Goal: Check status: Check status

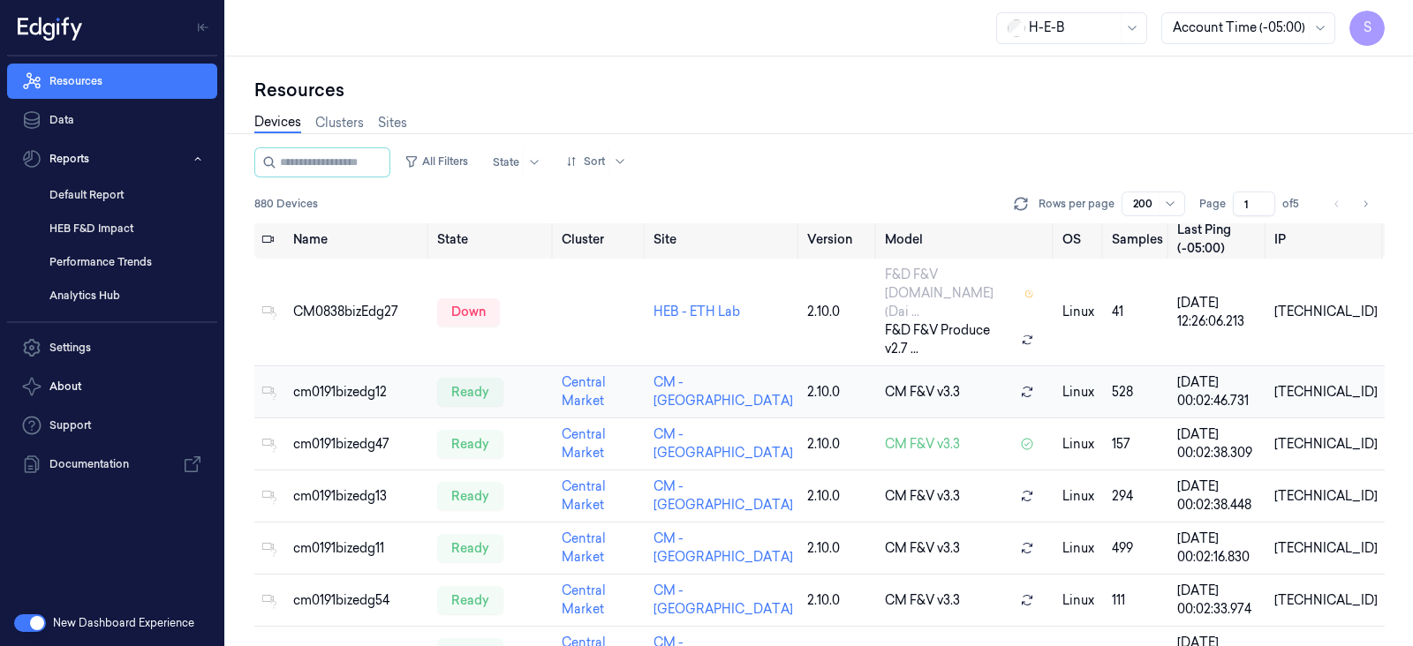
scroll to position [2, 0]
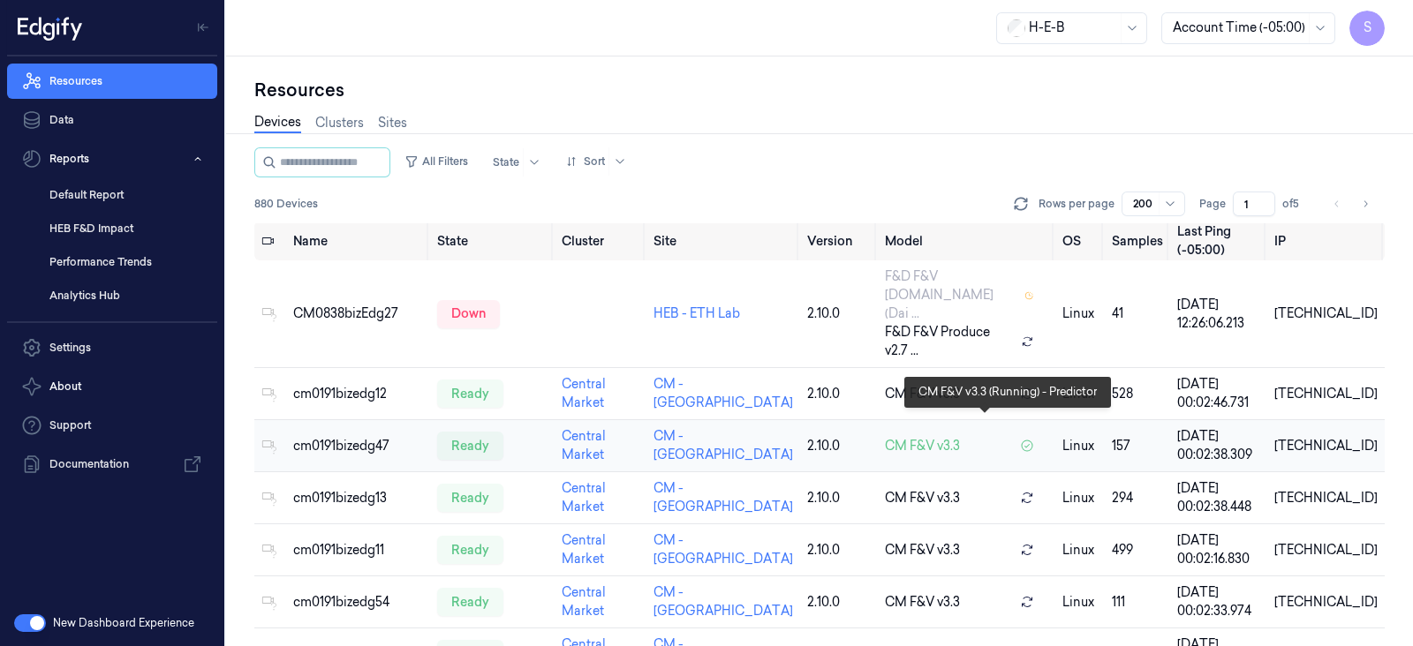
click at [936, 437] on span "CM F&V v3.3" at bounding box center [922, 446] width 75 height 19
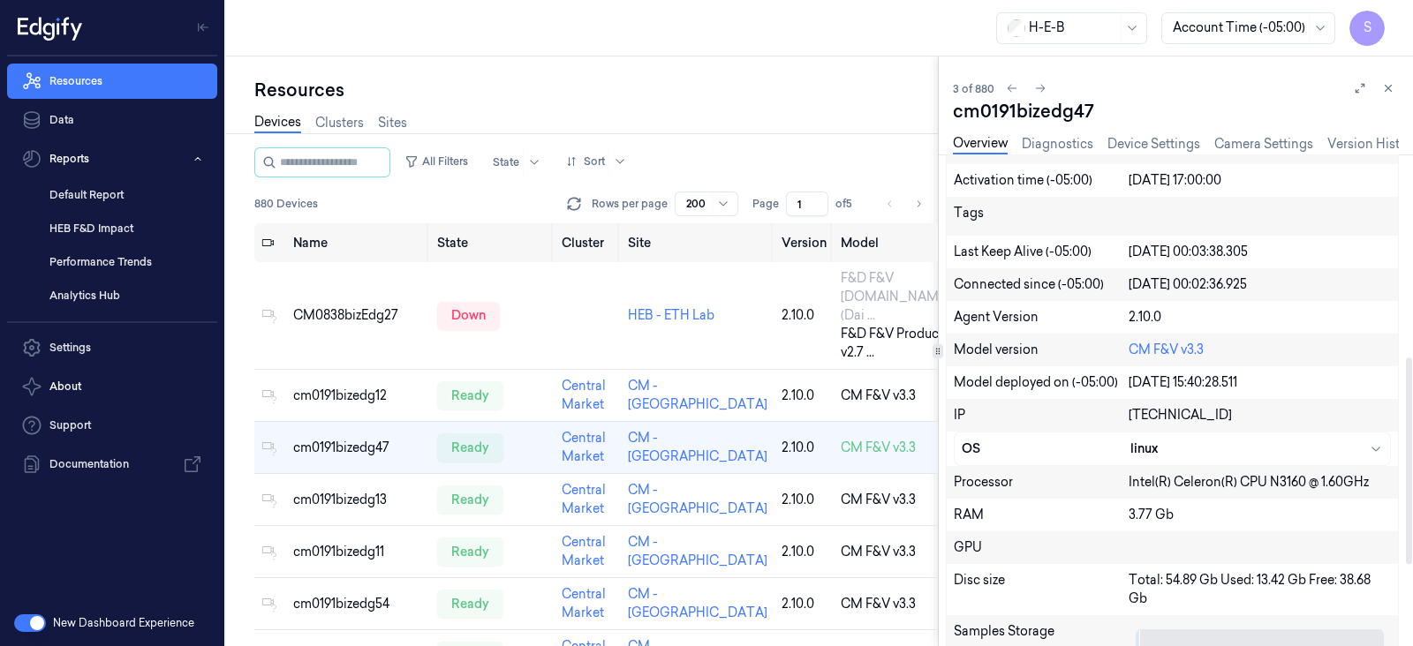
scroll to position [482, 0]
click at [1255, 141] on link "Camera Settings" at bounding box center [1263, 144] width 99 height 20
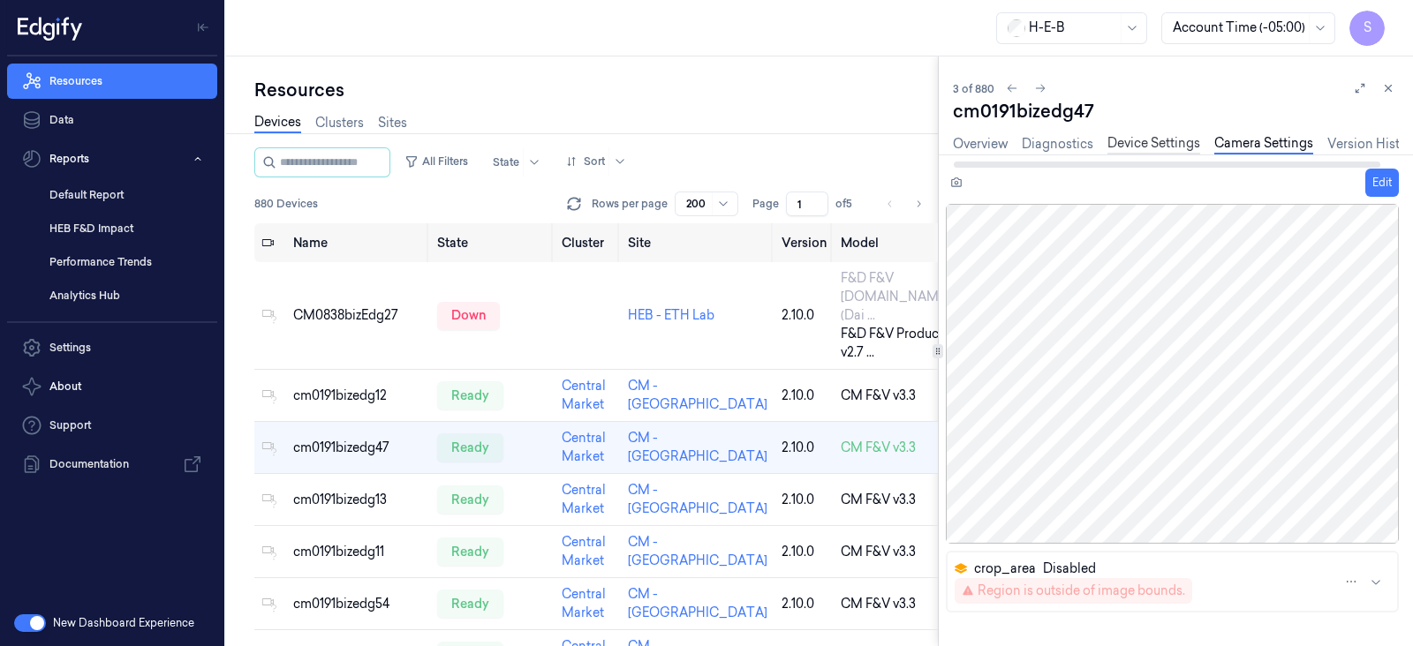
click at [1145, 147] on link "Device Settings" at bounding box center [1153, 144] width 93 height 20
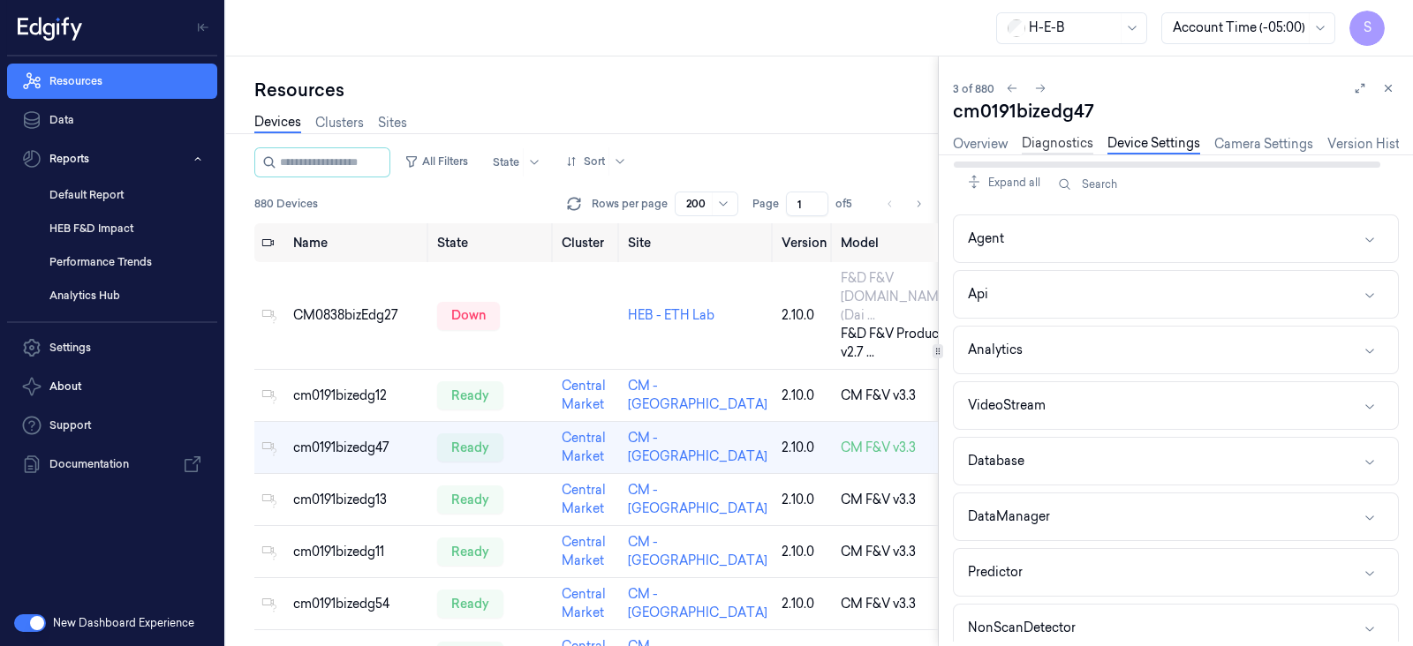
click at [1049, 147] on link "Diagnostics" at bounding box center [1058, 144] width 72 height 20
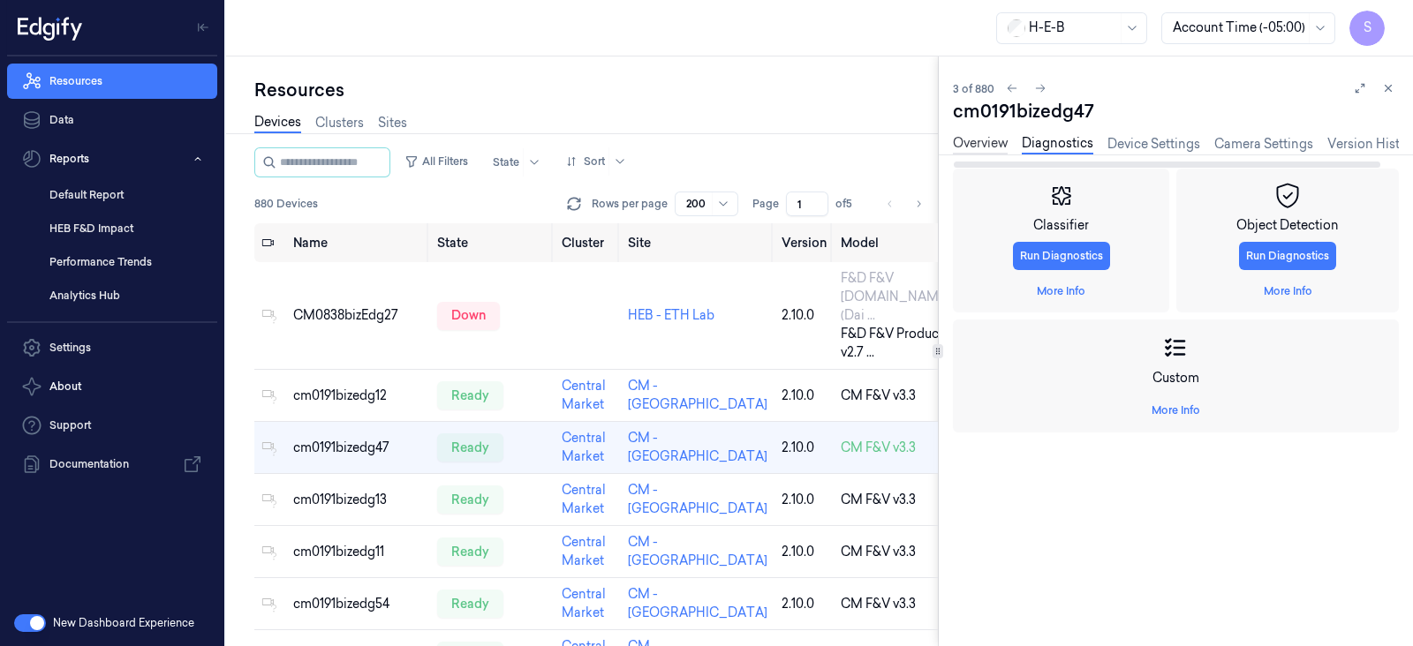
click at [984, 139] on link "Overview" at bounding box center [980, 144] width 55 height 20
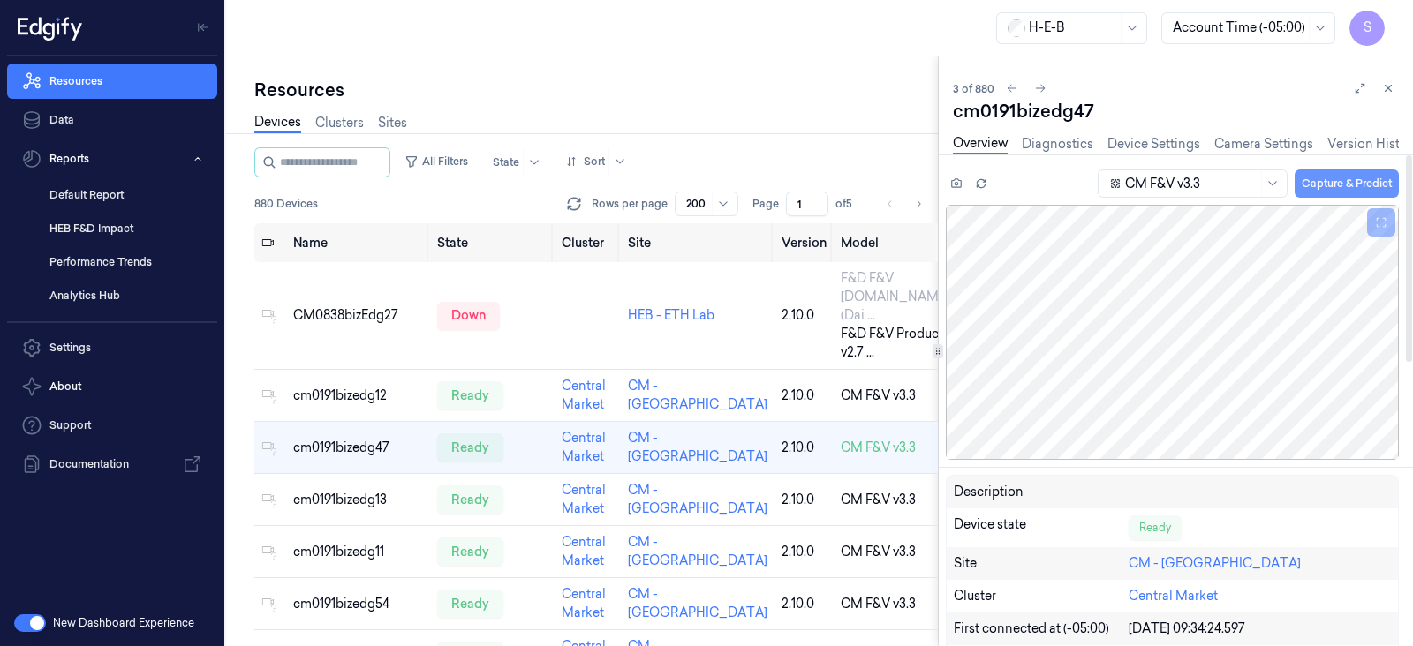
click at [1346, 177] on button "Capture & Predict" at bounding box center [1346, 184] width 104 height 28
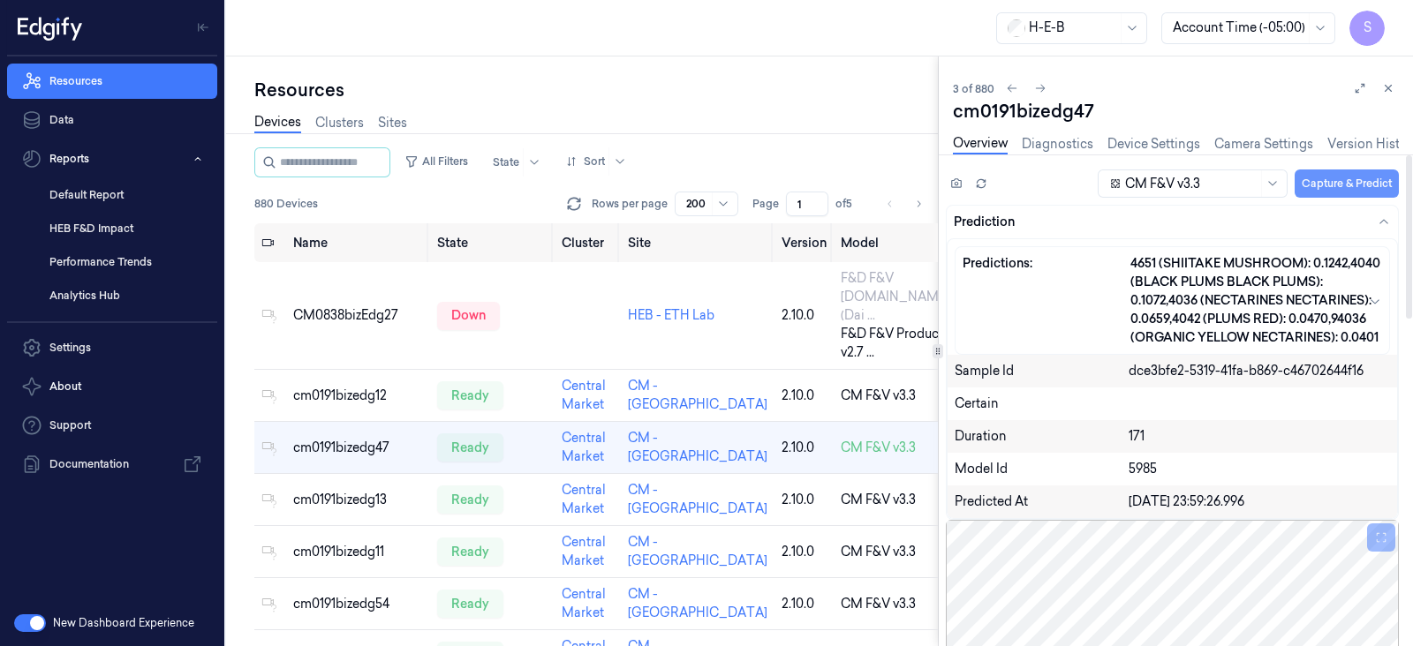
click at [1351, 184] on button "Capture & Predict" at bounding box center [1346, 184] width 104 height 28
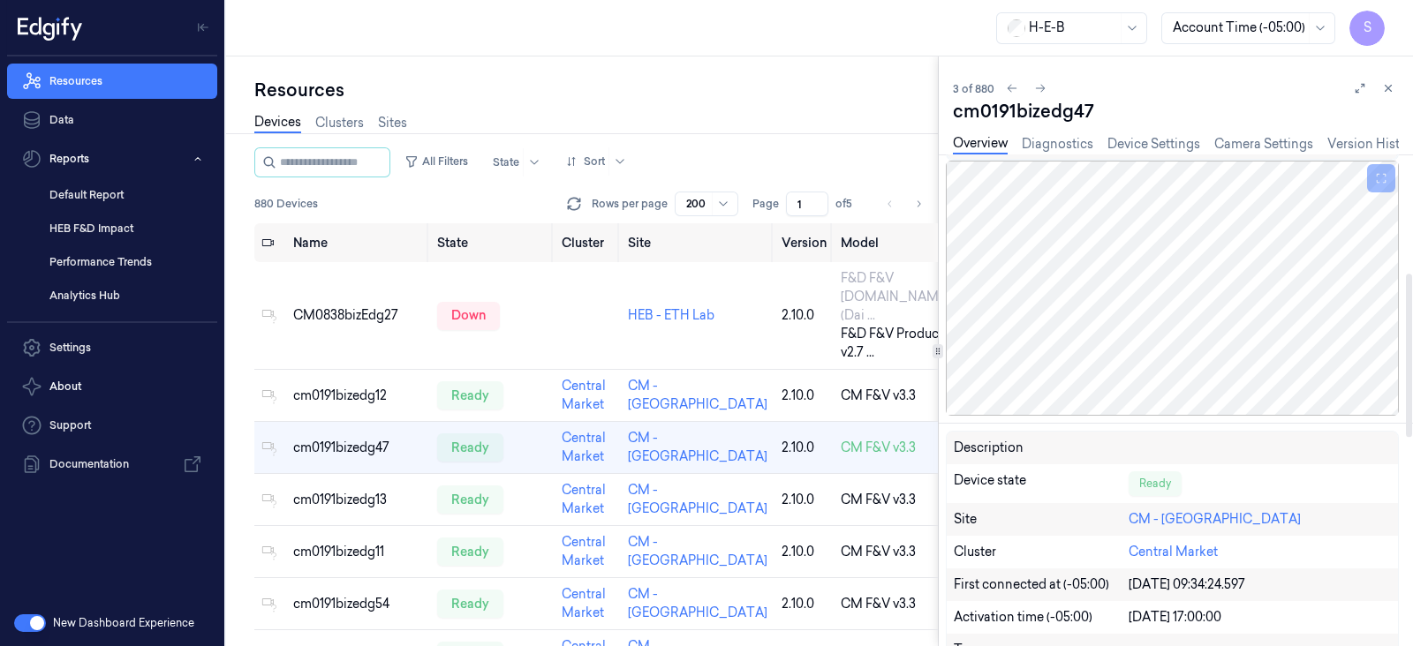
scroll to position [361, 0]
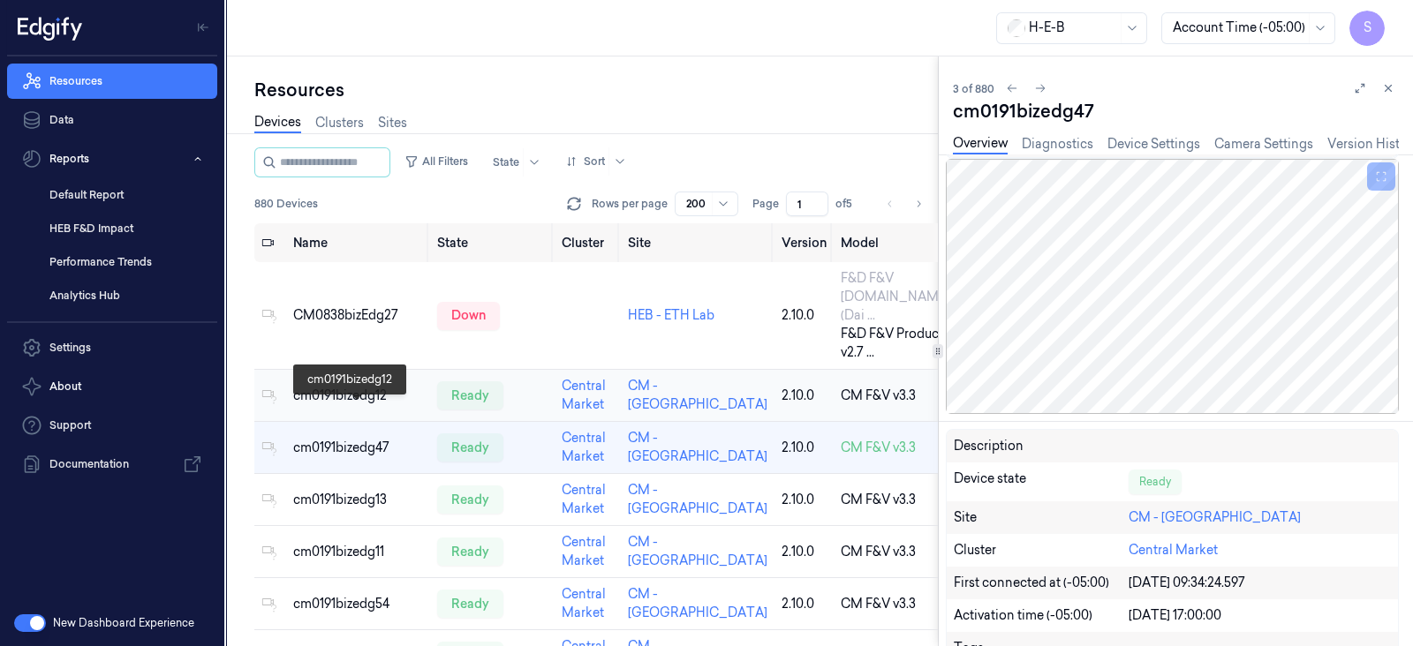
click at [358, 405] on div "cm0191bizedg12" at bounding box center [358, 396] width 130 height 19
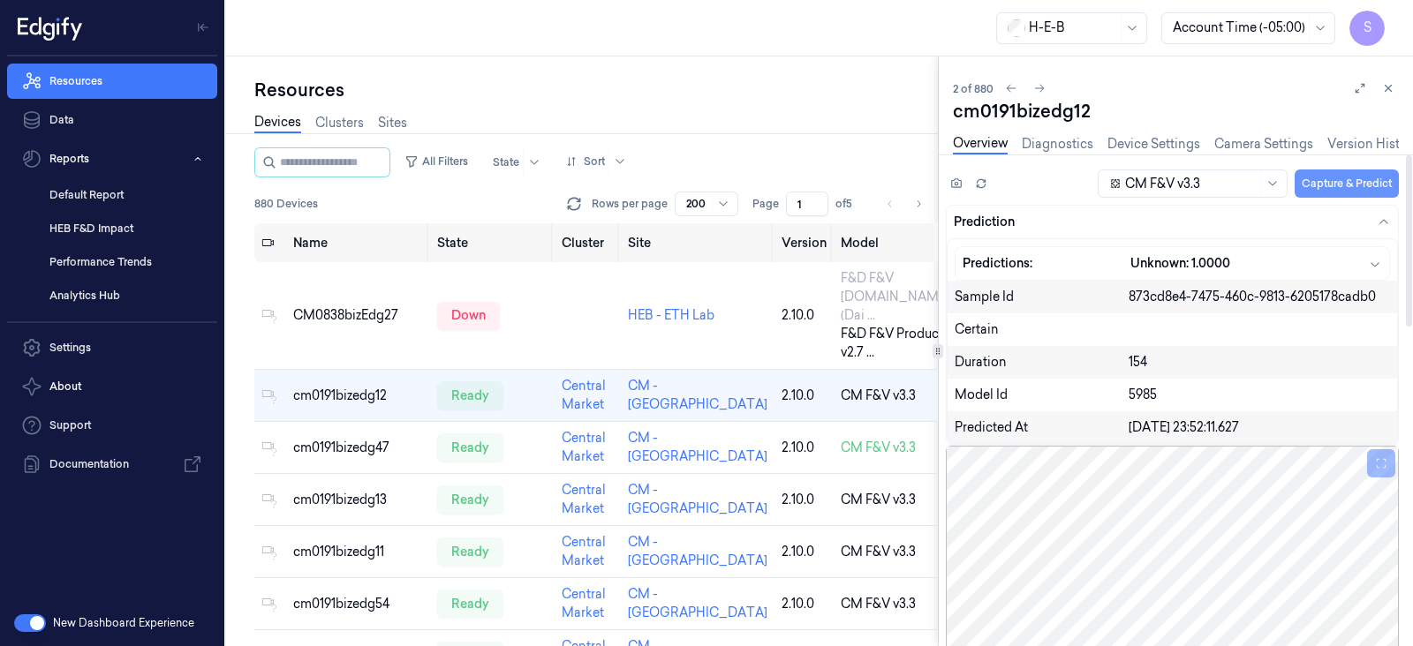
click at [1323, 180] on button "Capture & Predict" at bounding box center [1346, 184] width 104 height 28
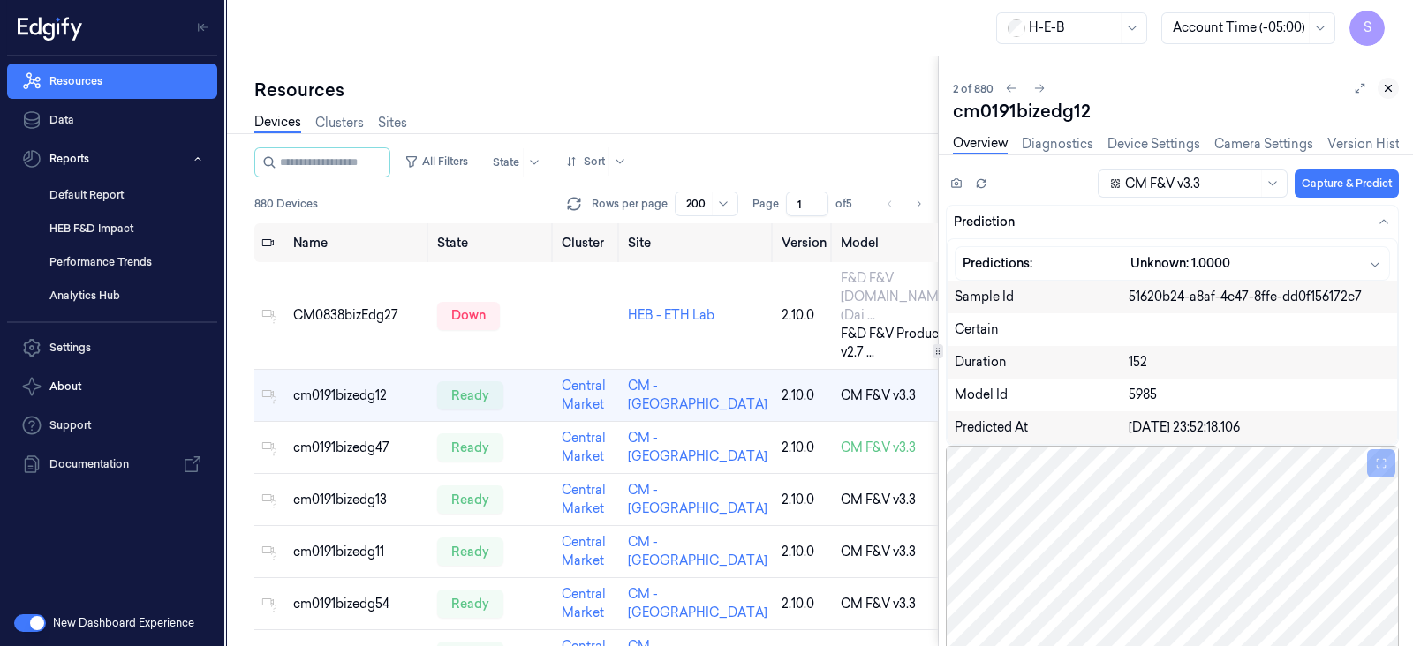
click at [1382, 86] on icon at bounding box center [1388, 88] width 12 height 12
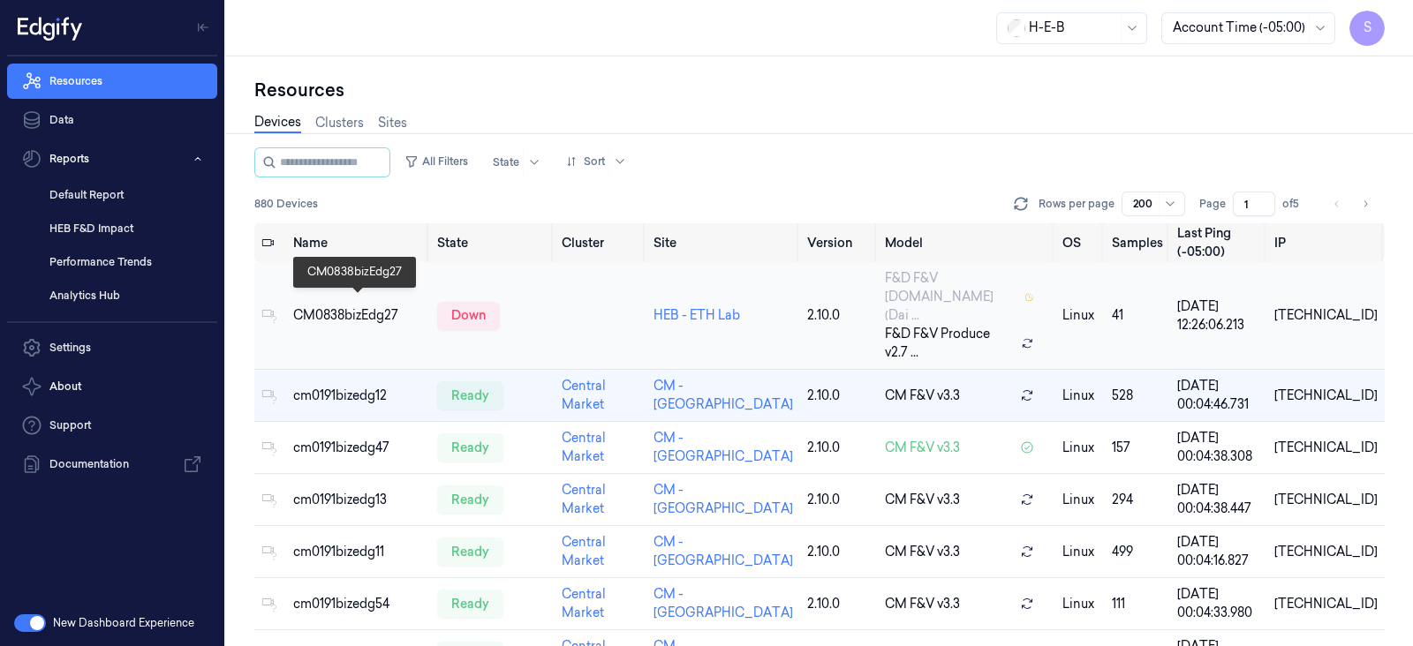
click at [361, 306] on div "CM0838bizEdg27" at bounding box center [358, 315] width 130 height 19
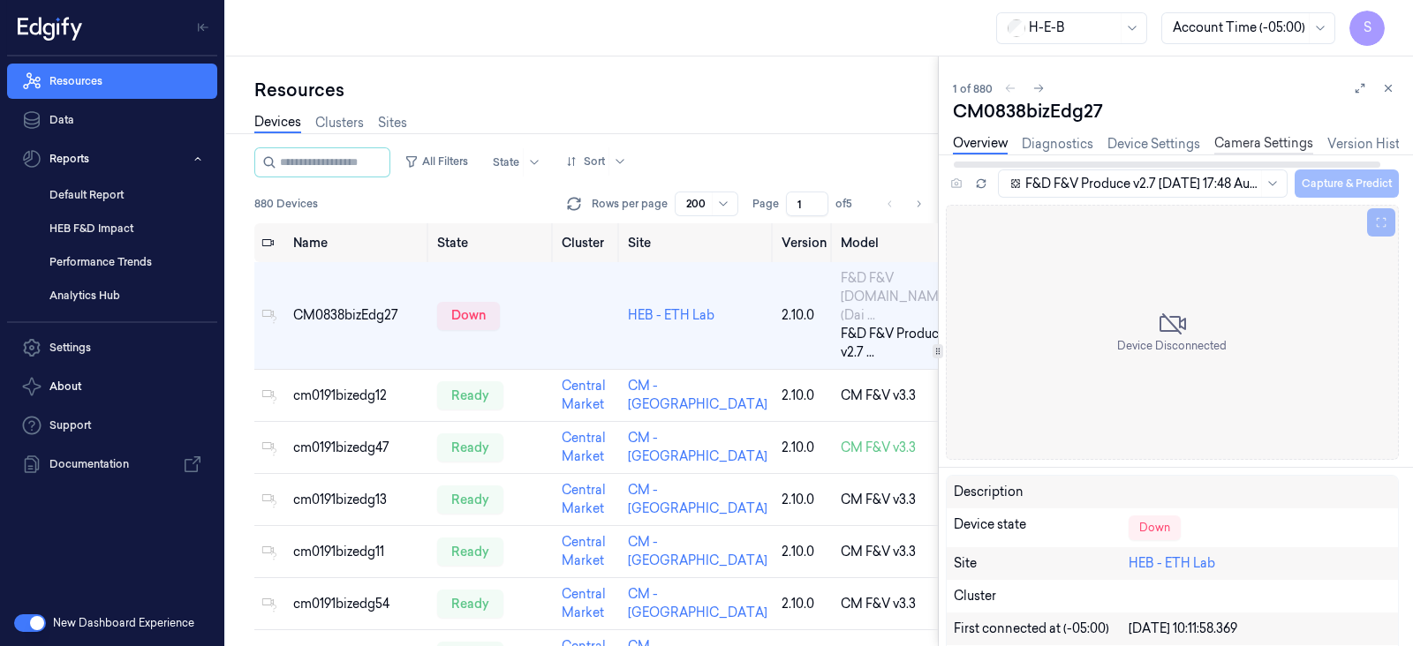
click at [1271, 140] on link "Camera Settings" at bounding box center [1263, 144] width 99 height 20
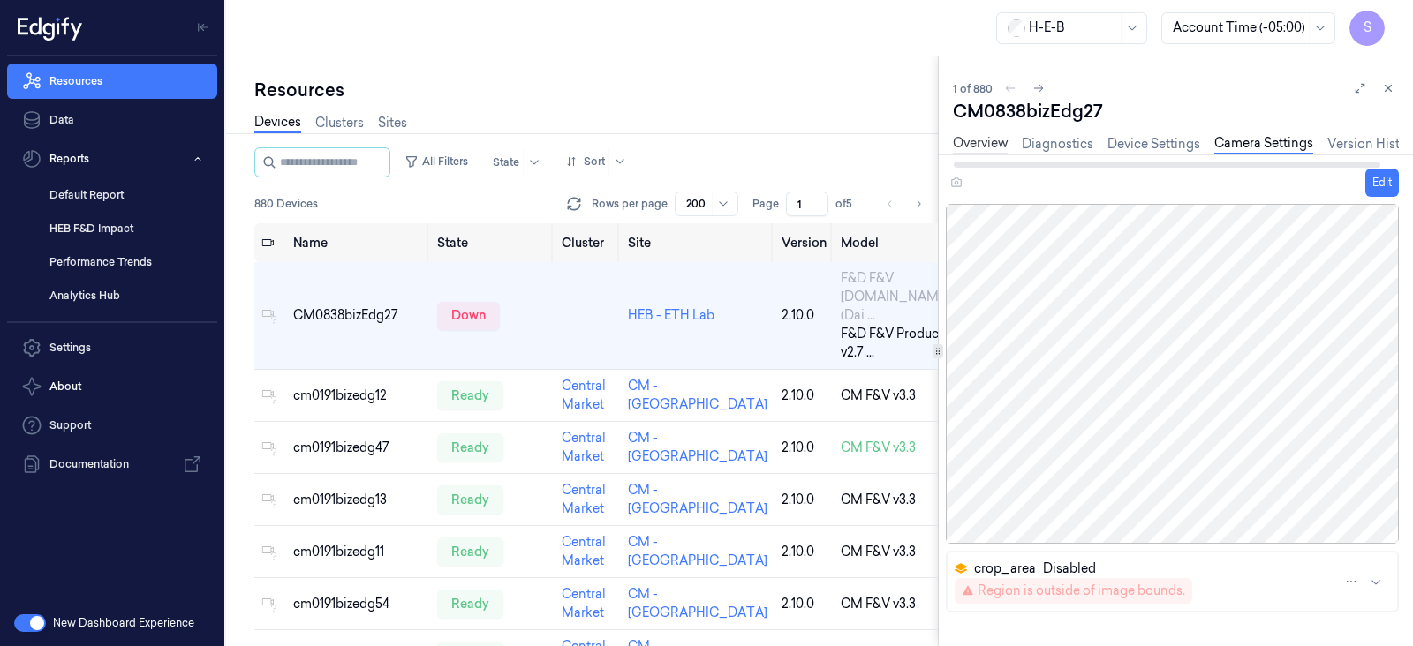
click at [962, 142] on link "Overview" at bounding box center [980, 144] width 55 height 20
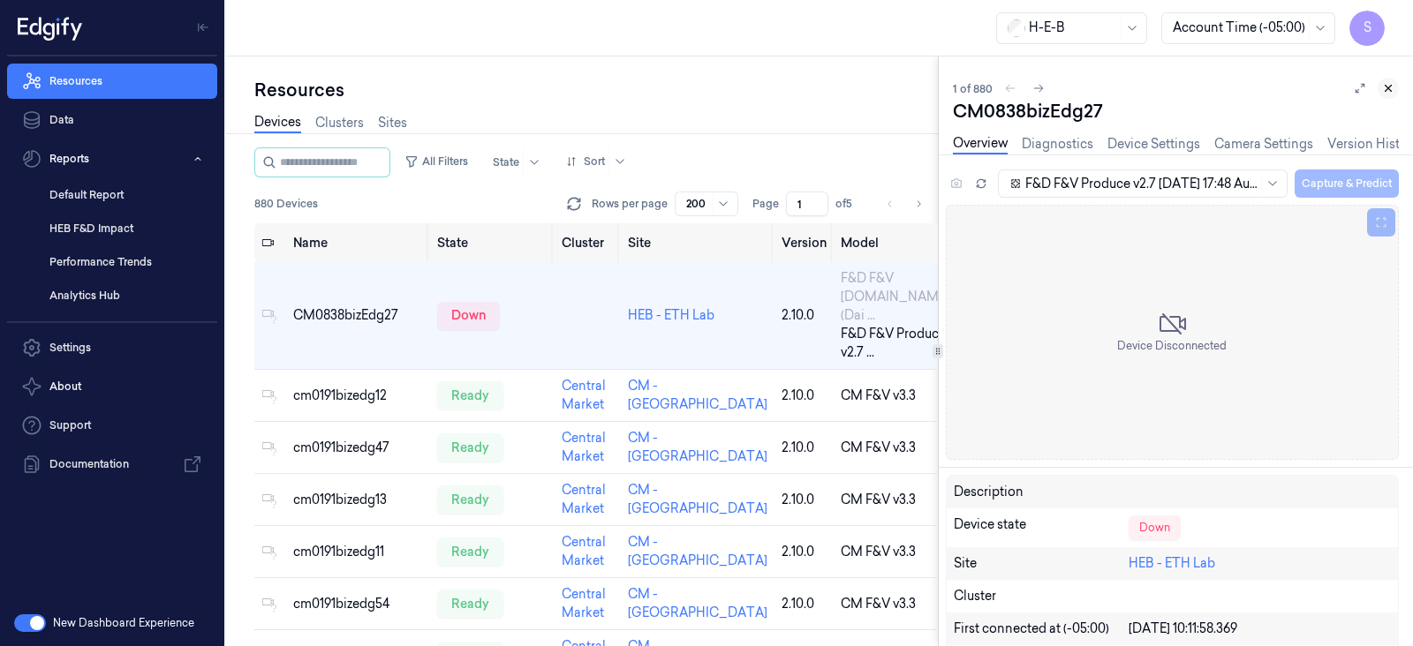
click at [1390, 84] on icon at bounding box center [1388, 88] width 12 height 12
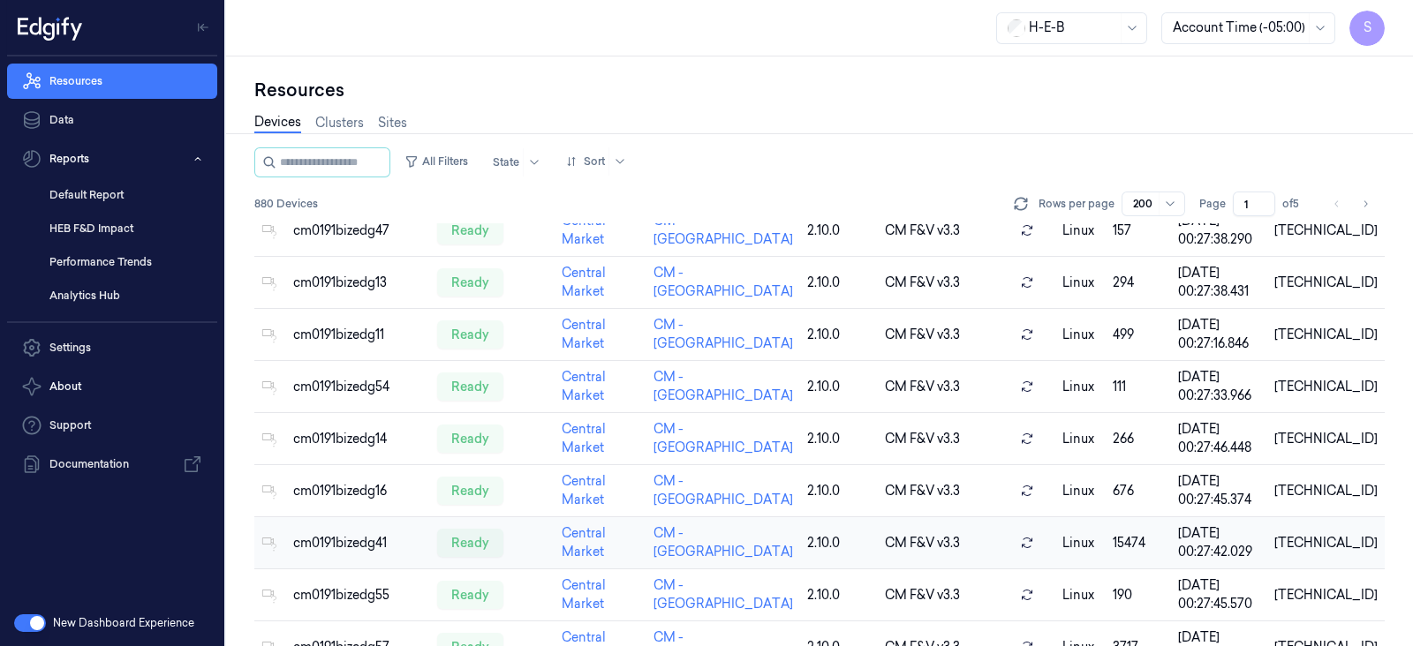
scroll to position [220, 0]
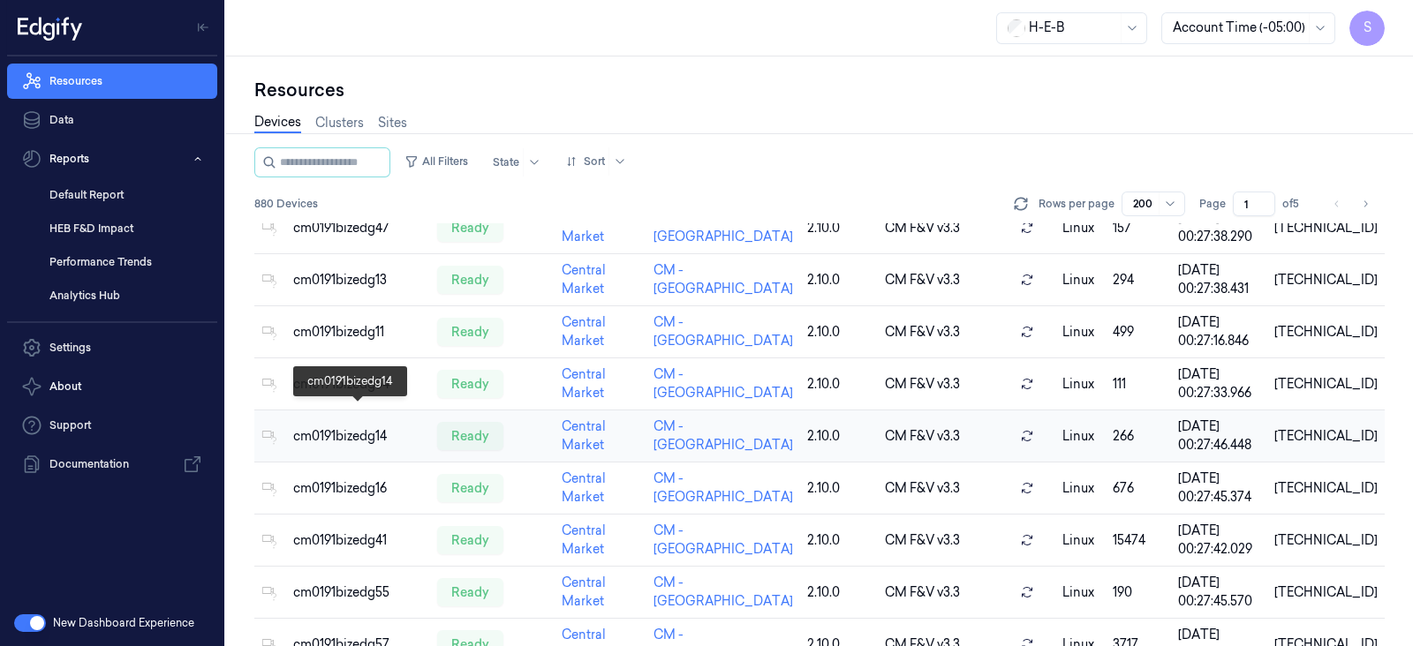
click at [313, 427] on div "cm0191bizedg14" at bounding box center [358, 436] width 130 height 19
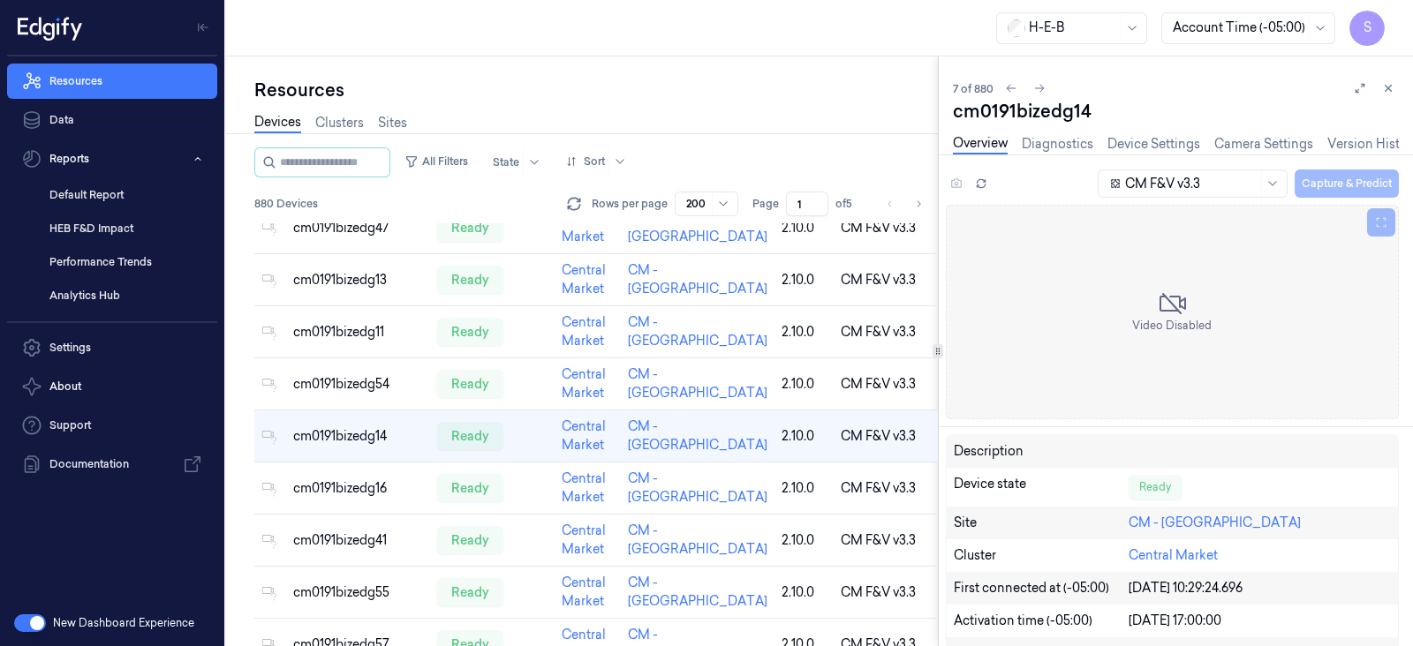
scroll to position [201, 0]
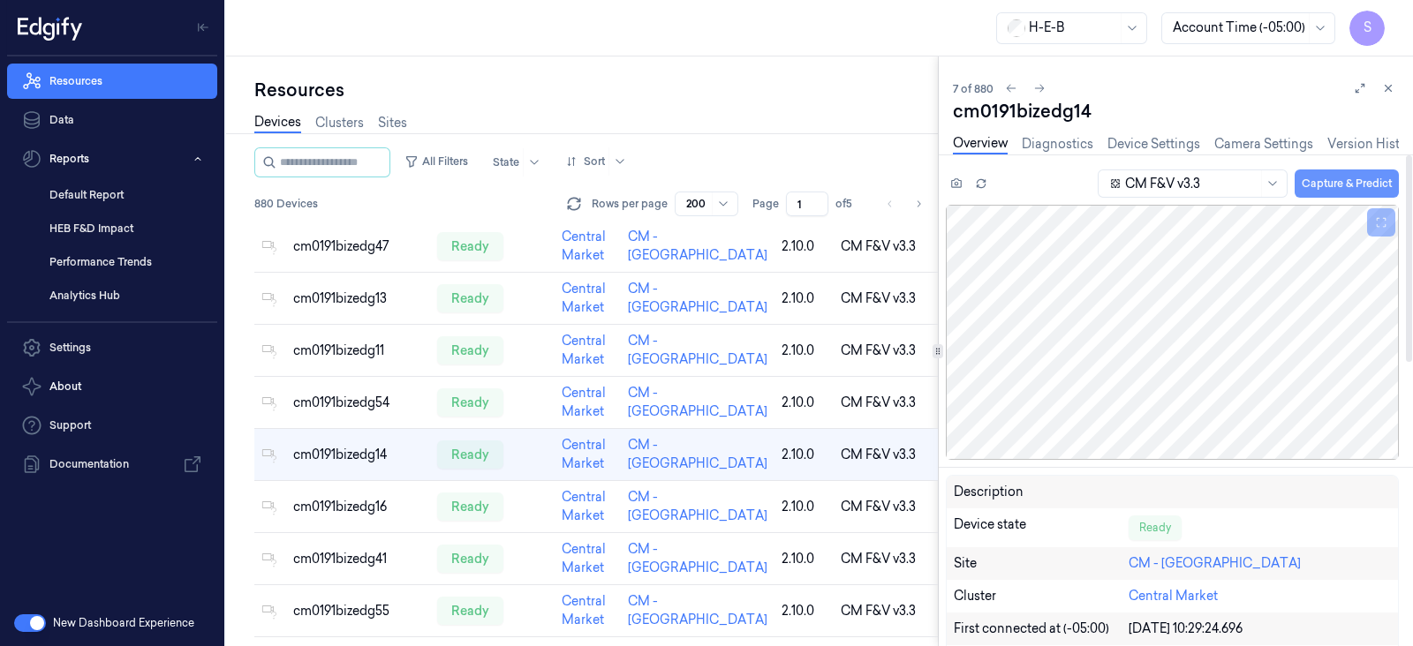
click at [1329, 184] on button "Capture & Predict" at bounding box center [1346, 184] width 104 height 28
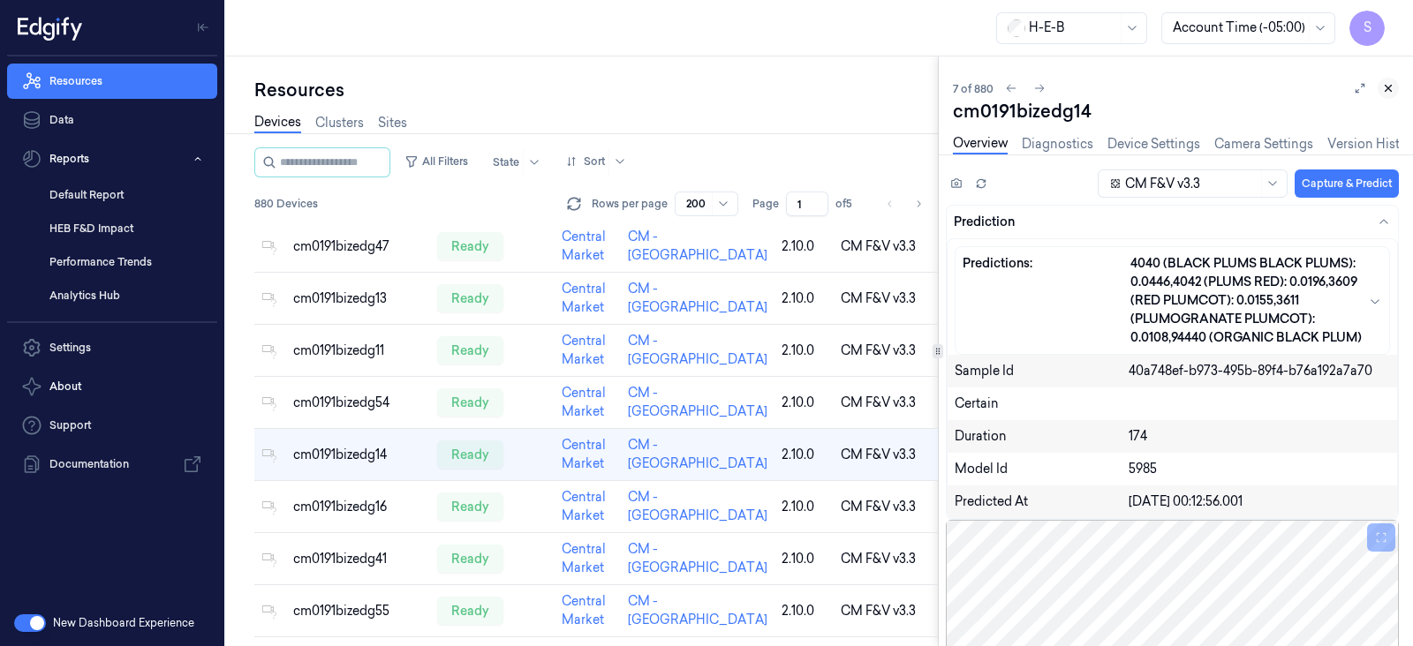
click at [1391, 91] on icon at bounding box center [1388, 88] width 12 height 12
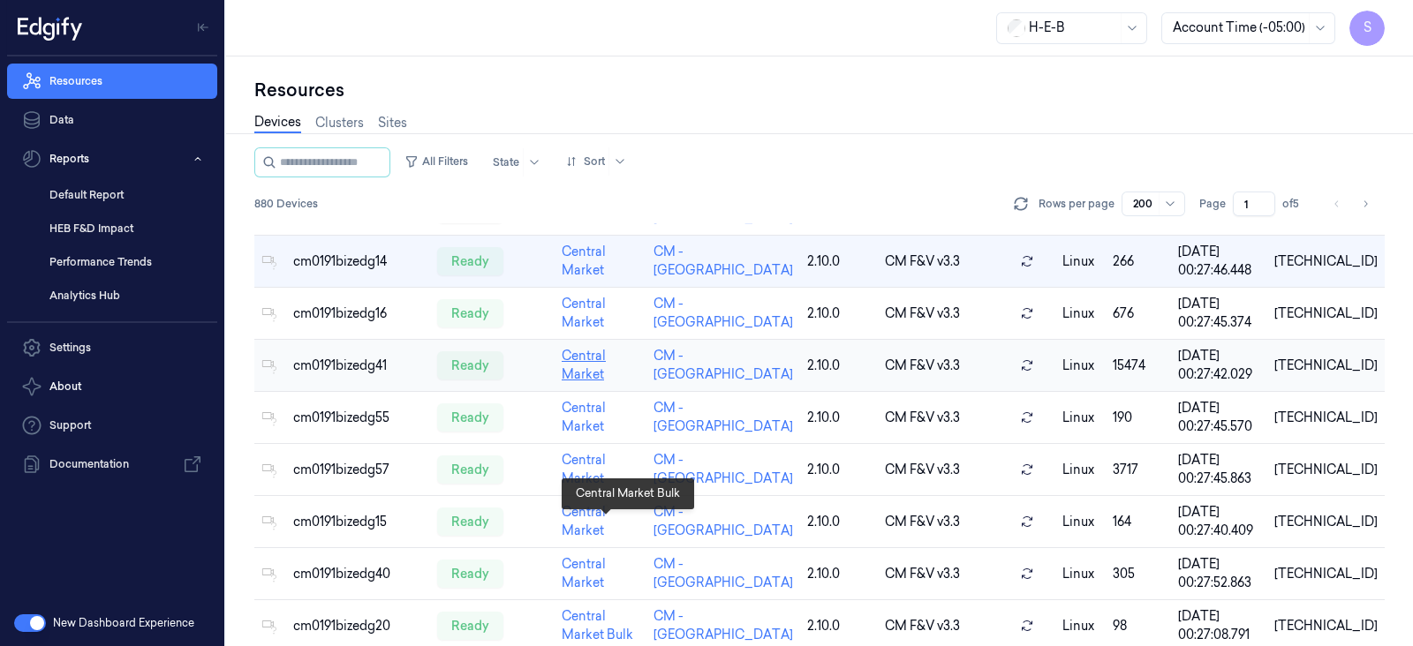
scroll to position [494, 0]
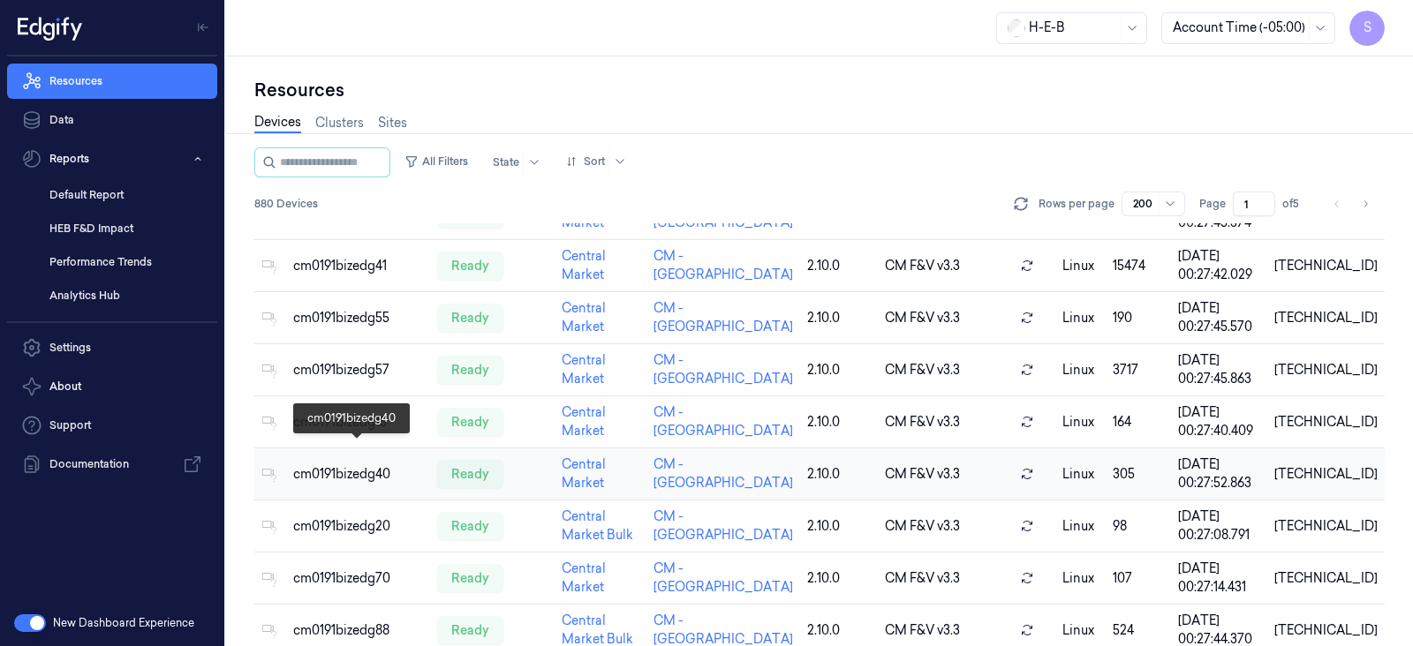
click at [362, 465] on div "cm0191bizedg40" at bounding box center [358, 474] width 130 height 19
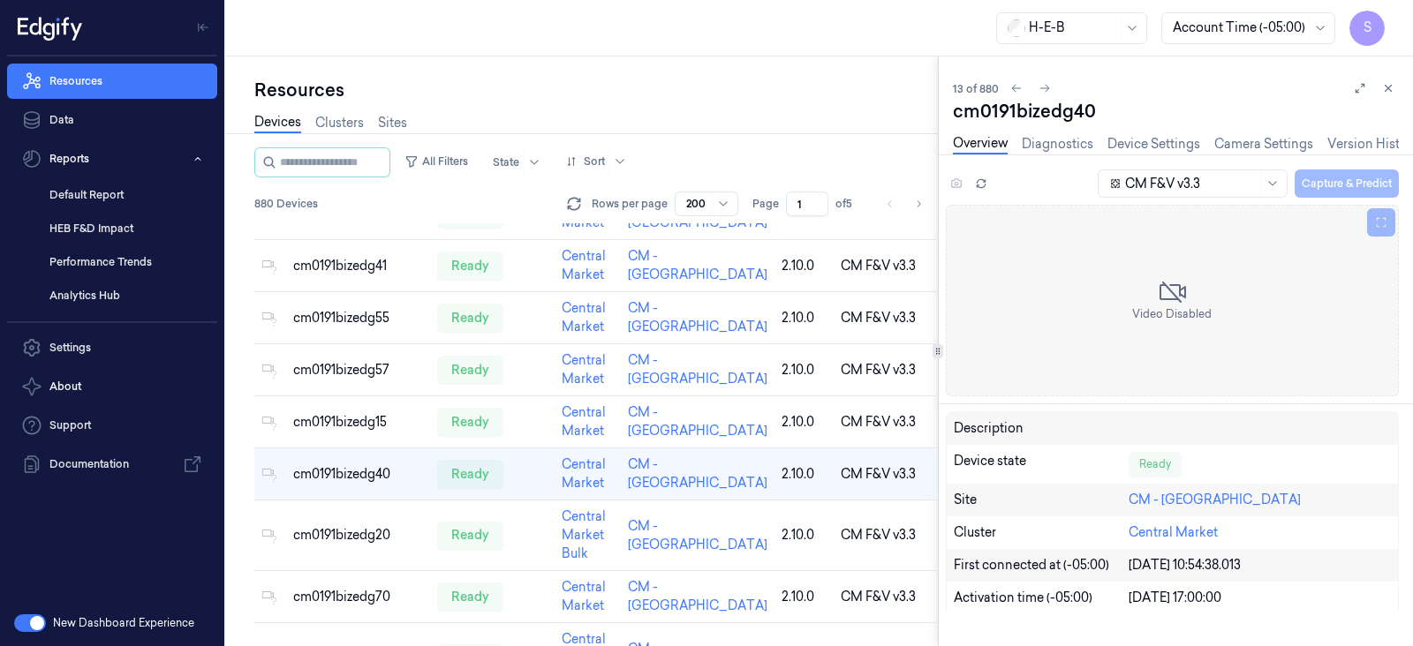
scroll to position [512, 0]
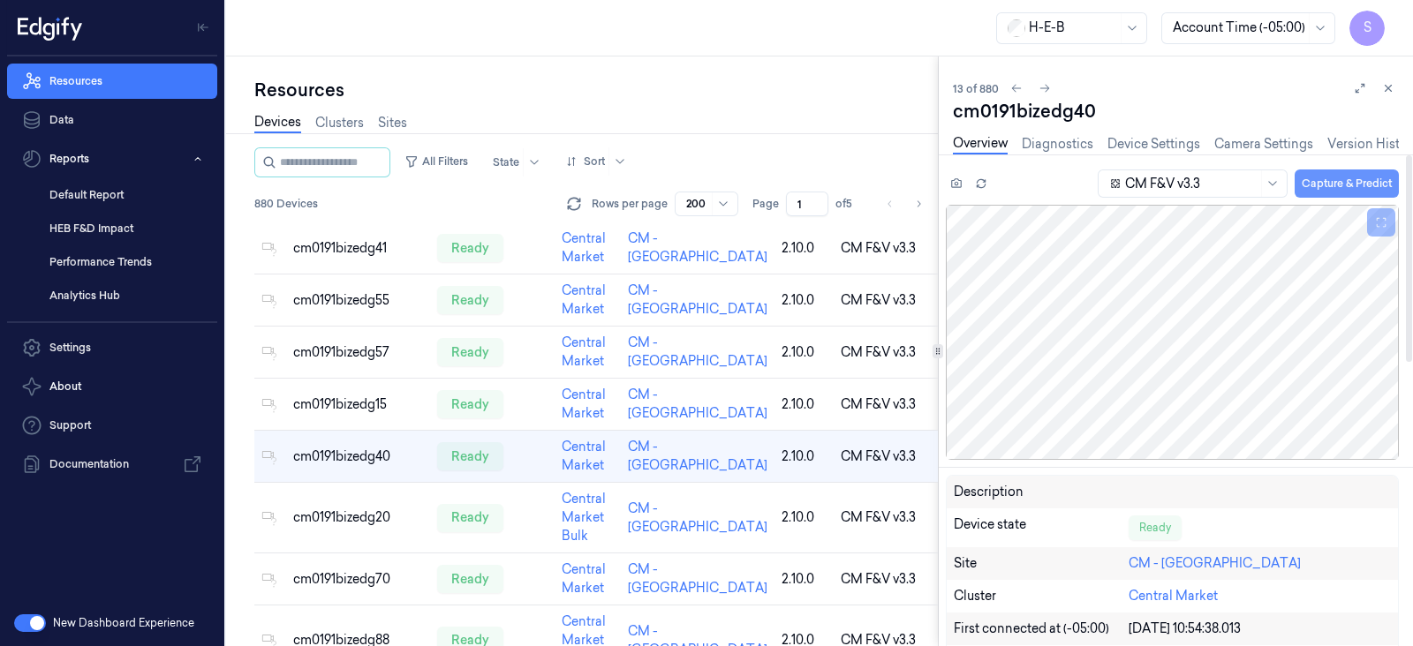
click at [1348, 178] on button "Capture & Predict" at bounding box center [1346, 184] width 104 height 28
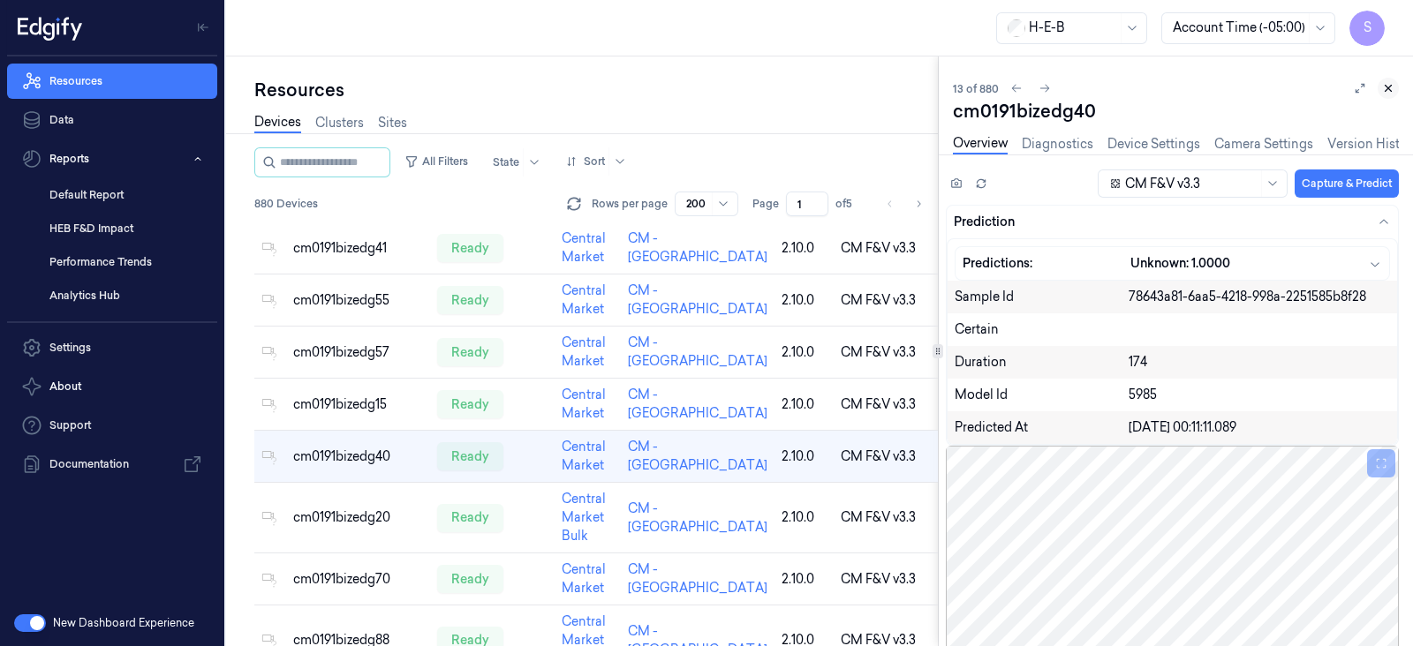
click at [1386, 84] on icon at bounding box center [1388, 88] width 12 height 12
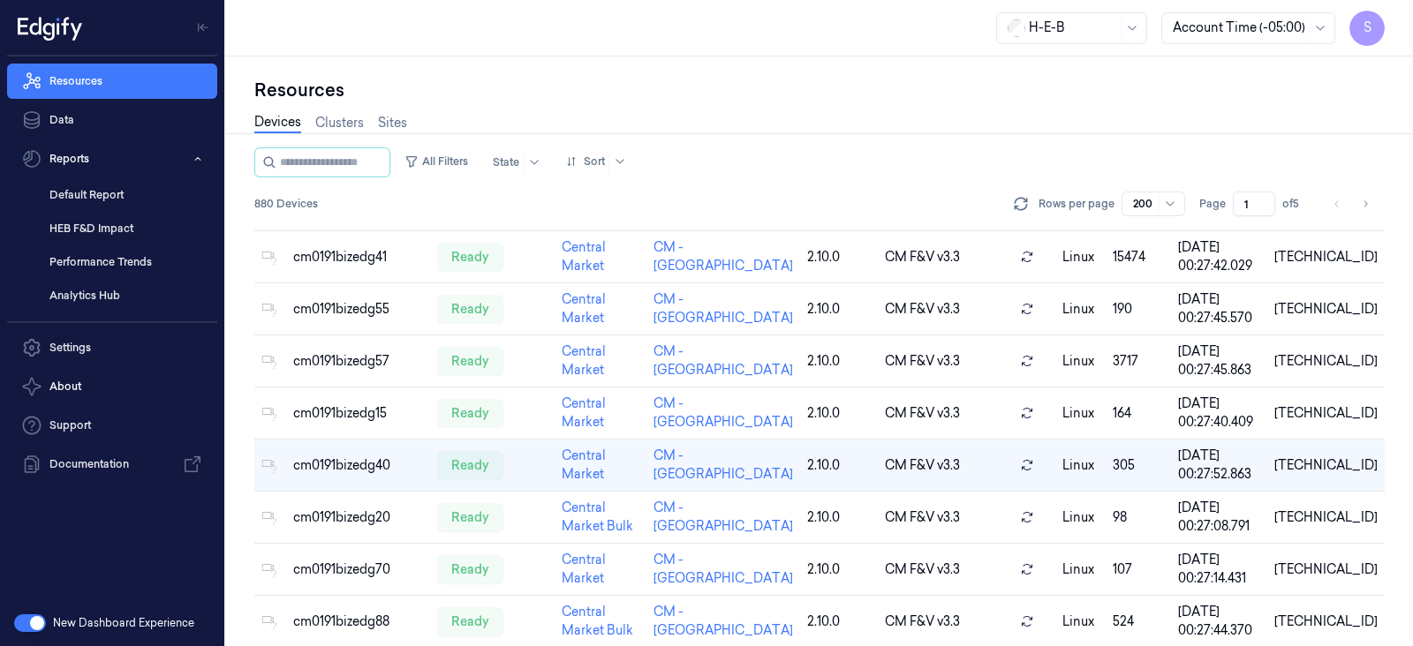
scroll to position [512, 0]
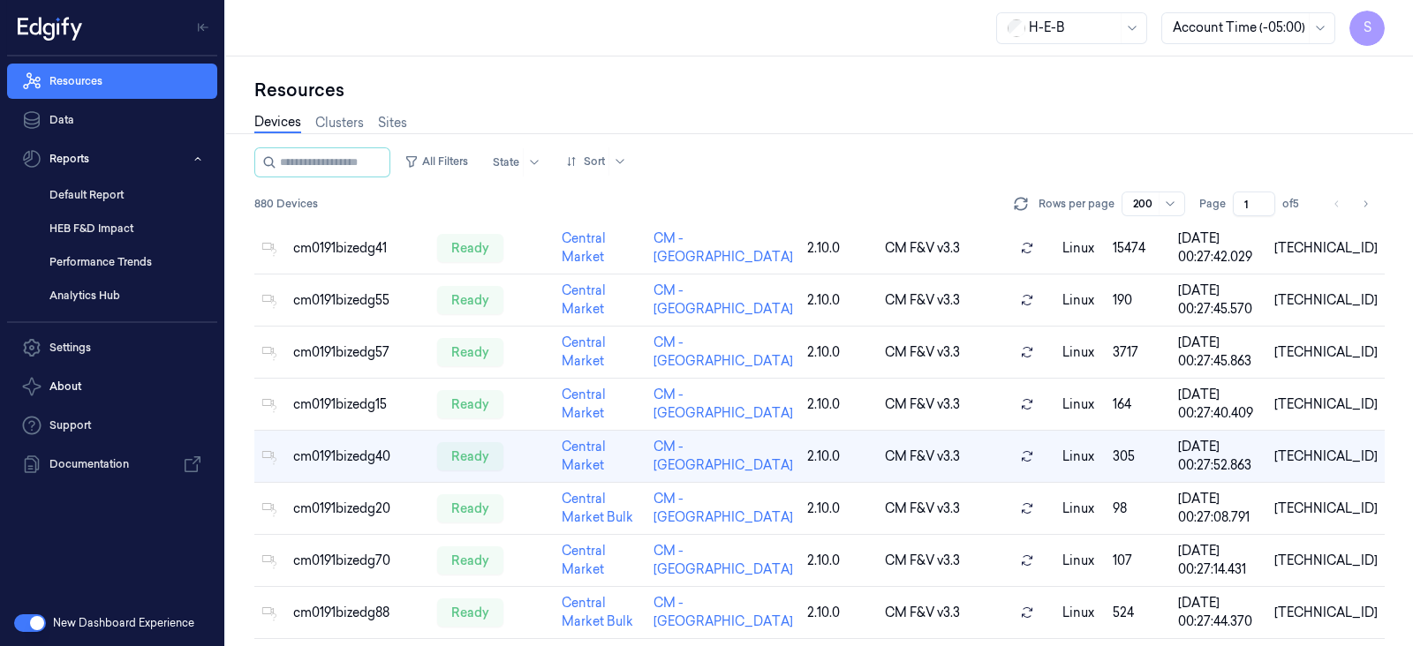
click at [691, 91] on div "Resources" at bounding box center [819, 90] width 1130 height 25
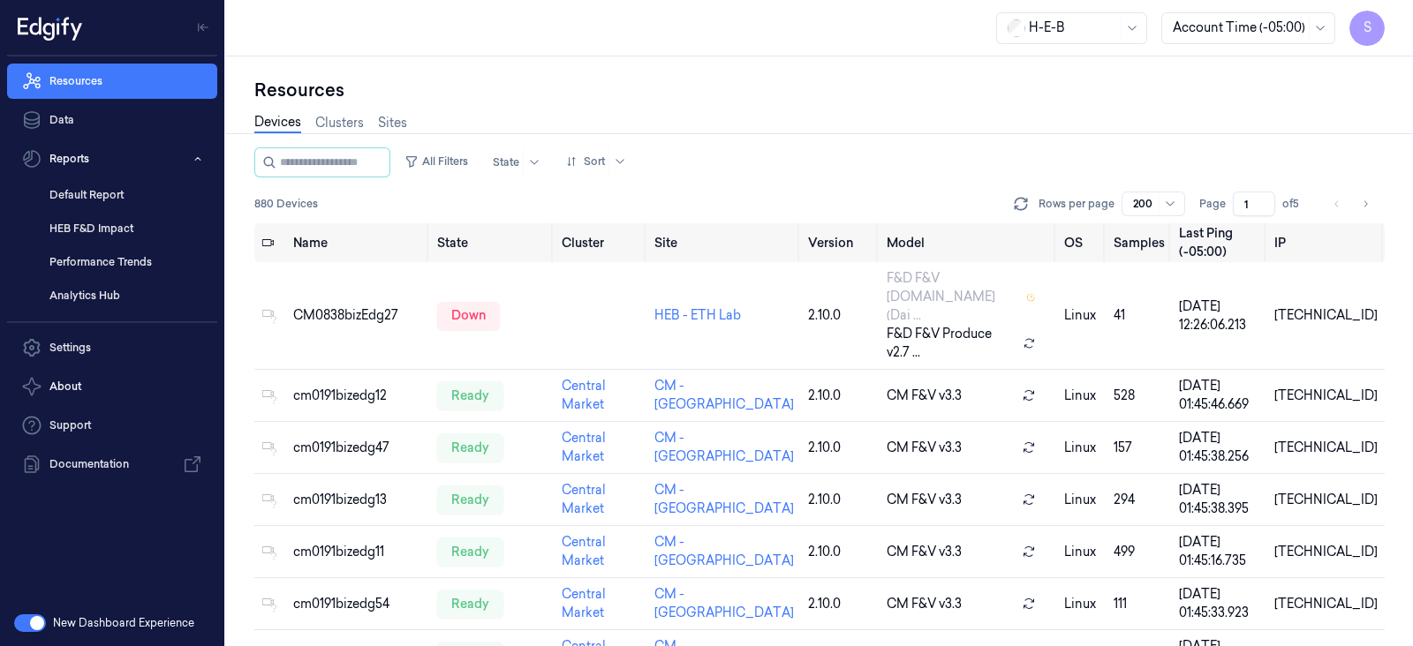
scroll to position [0, 0]
